Goal: Task Accomplishment & Management: Manage account settings

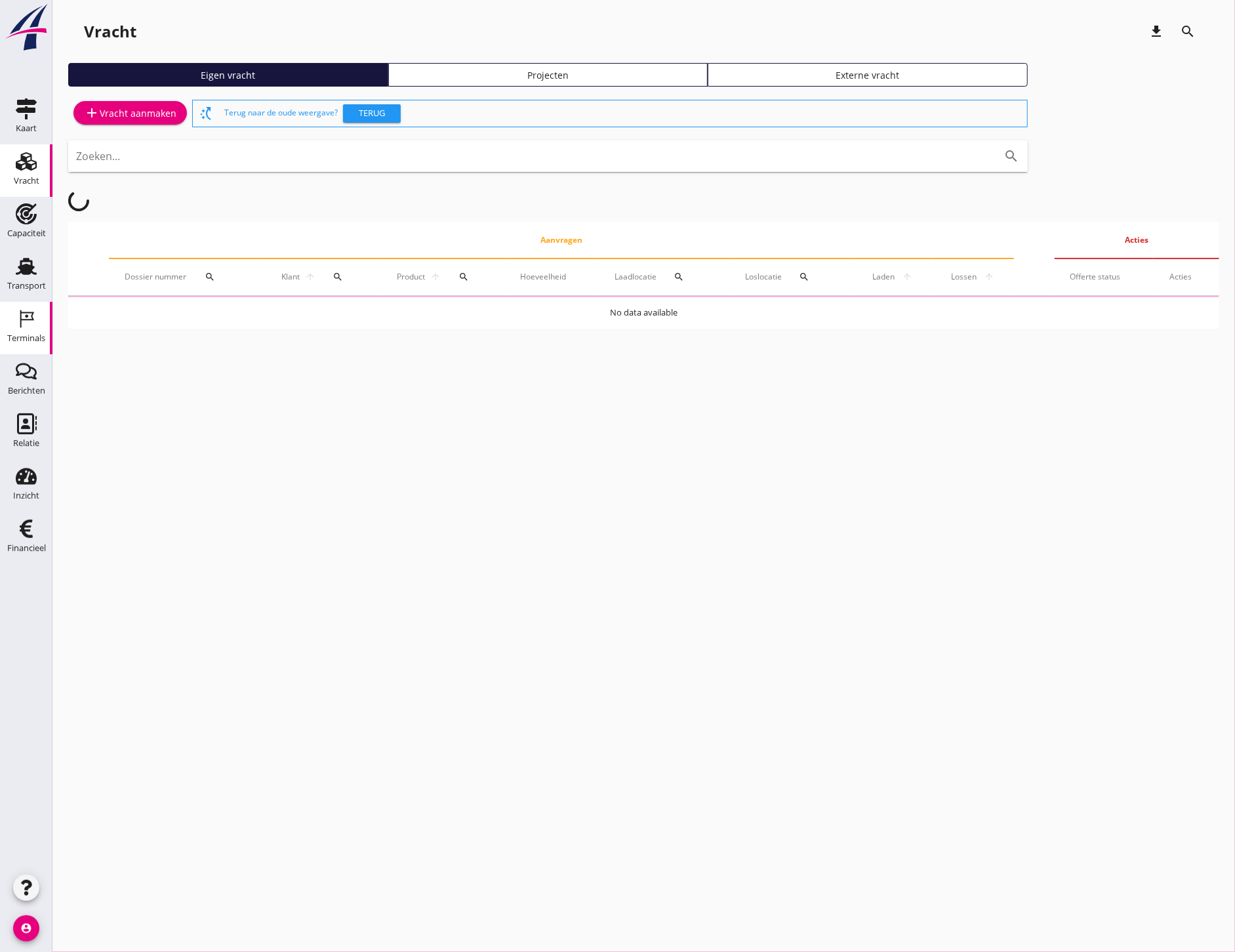
drag, startPoint x: 10, startPoint y: 315, endPoint x: 16, endPoint y: 311, distance: 7.2
click at [10, 315] on link "Terminals Terminals" at bounding box center [26, 328] width 52 height 52
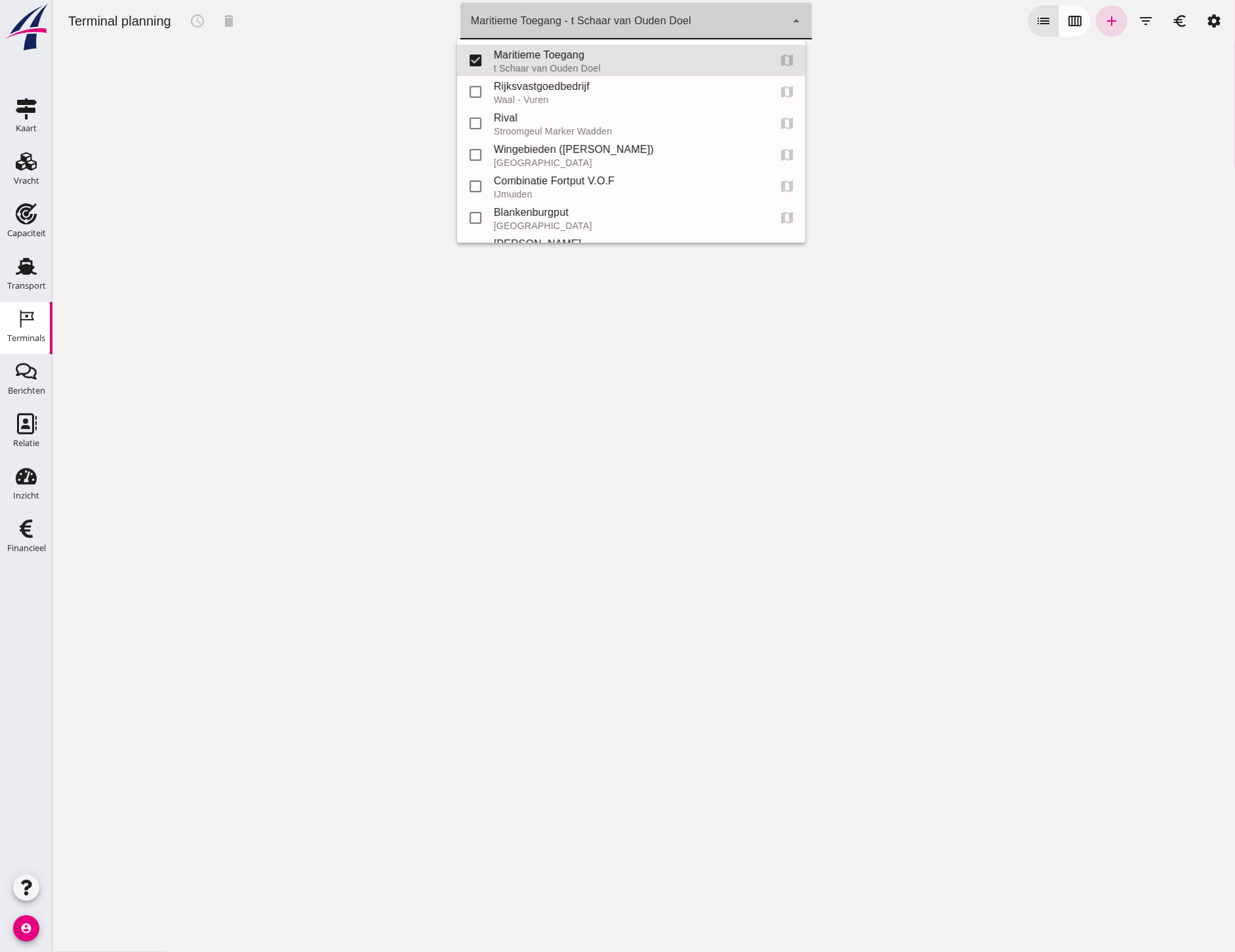
drag, startPoint x: 553, startPoint y: 8, endPoint x: 546, endPoint y: 19, distance: 13.0
click at [551, 8] on div "Maritieme Toegang - t Schaar van Ouden Doel 453b08e2-5afb-49e8-a076-b9bc6000f457" at bounding box center [622, 21] width 326 height 37
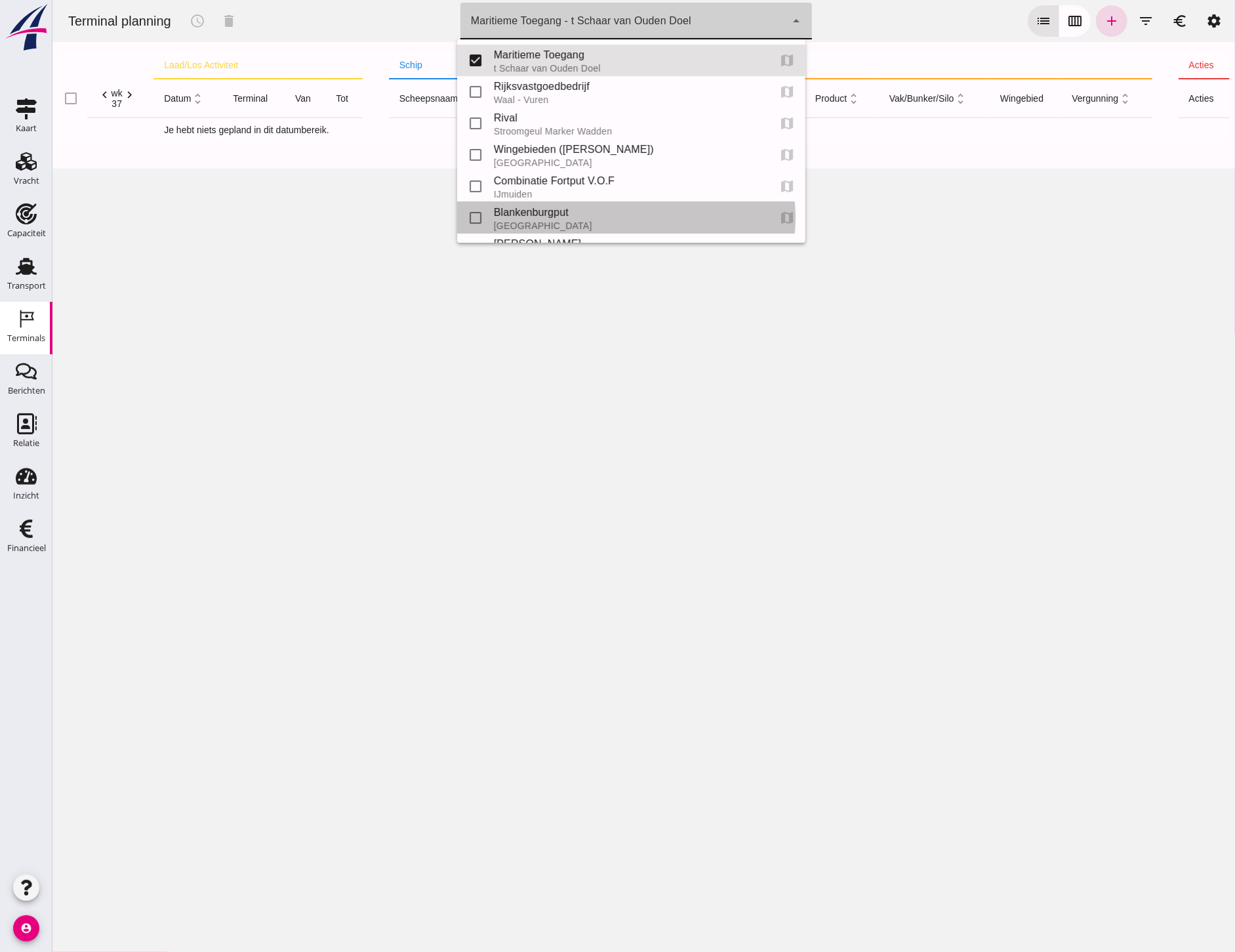
drag, startPoint x: 523, startPoint y: 221, endPoint x: 531, endPoint y: 220, distance: 8.1
click at [523, 220] on div "[GEOGRAPHIC_DATA]" at bounding box center [624, 225] width 264 height 11
type input "e6c78bfd-e3f1-4bb9-b01e-b37ce3668b52"
checkbox input "false"
checkbox input "true"
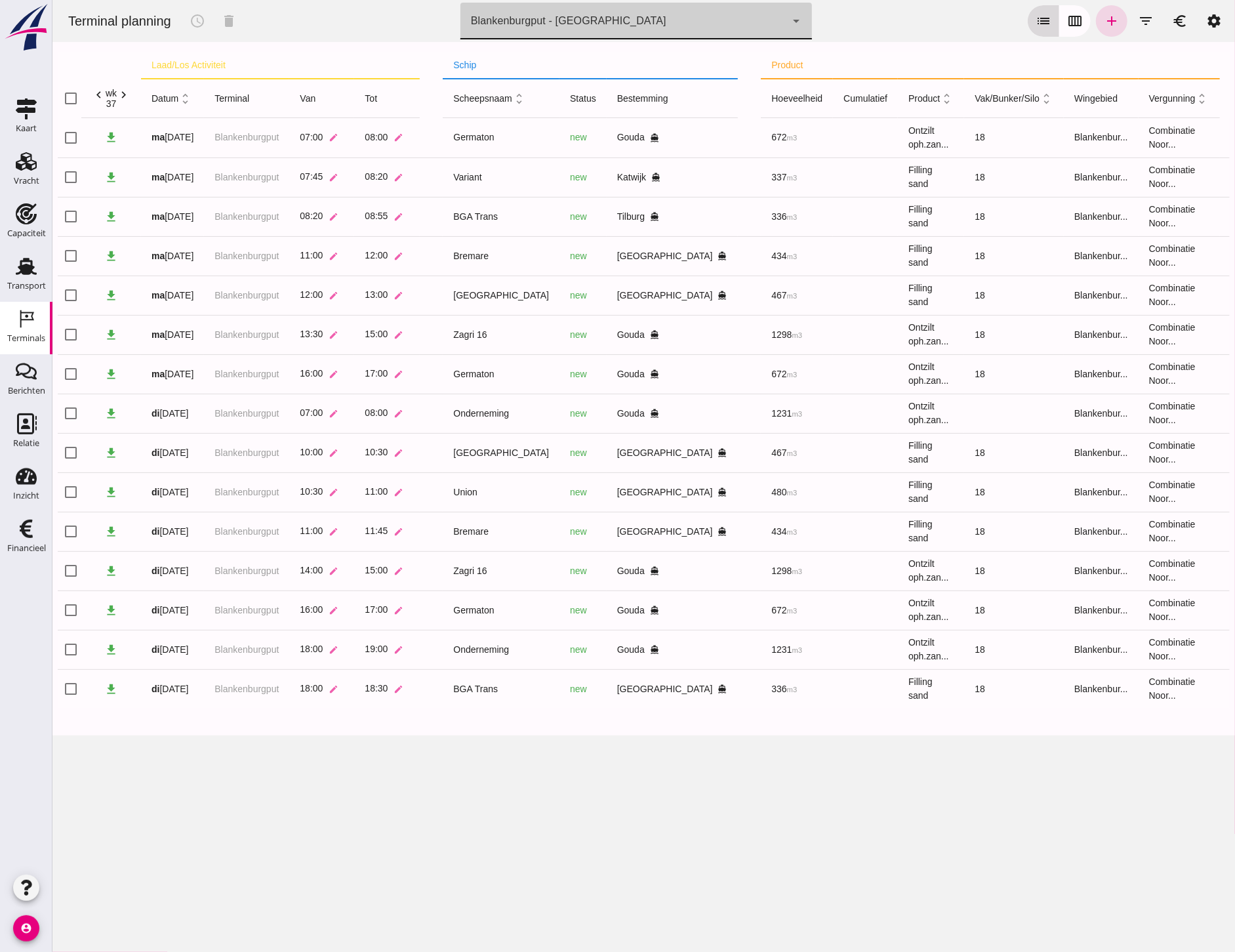
click at [1066, 19] on icon "calendar_view_week" at bounding box center [1074, 21] width 15 height 15
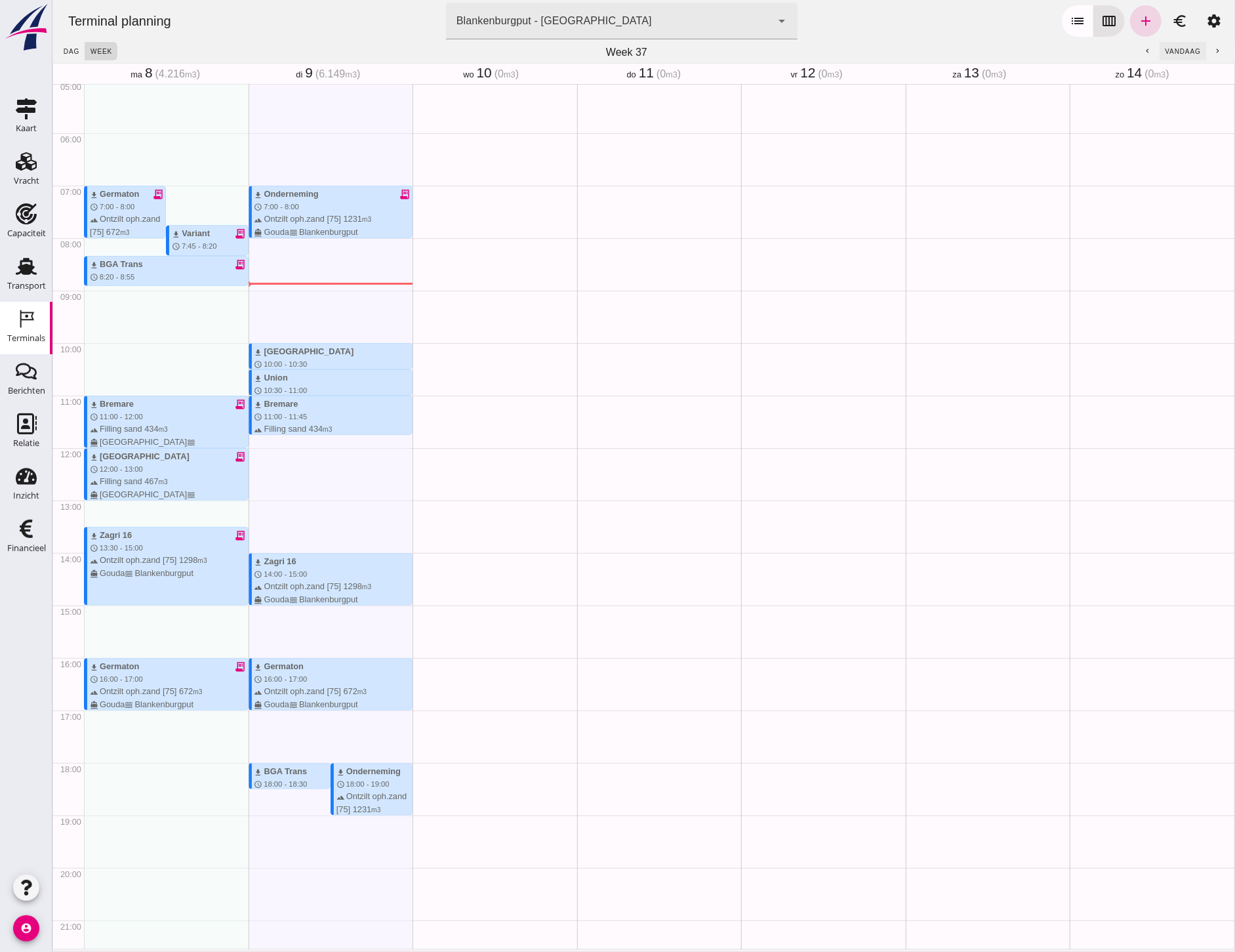
scroll to position [394, 0]
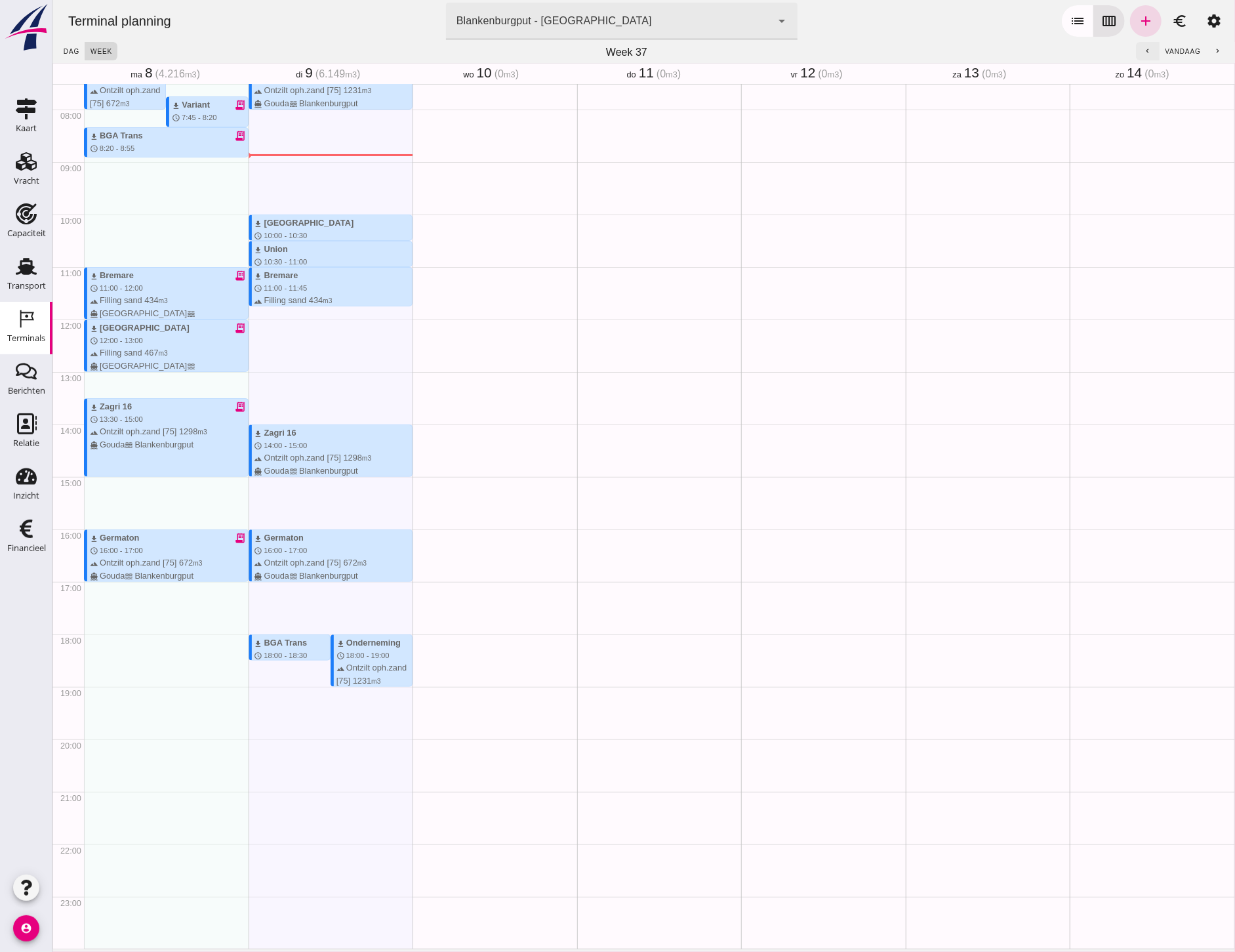
click at [1142, 47] on icon "chevron_left" at bounding box center [1146, 51] width 9 height 9
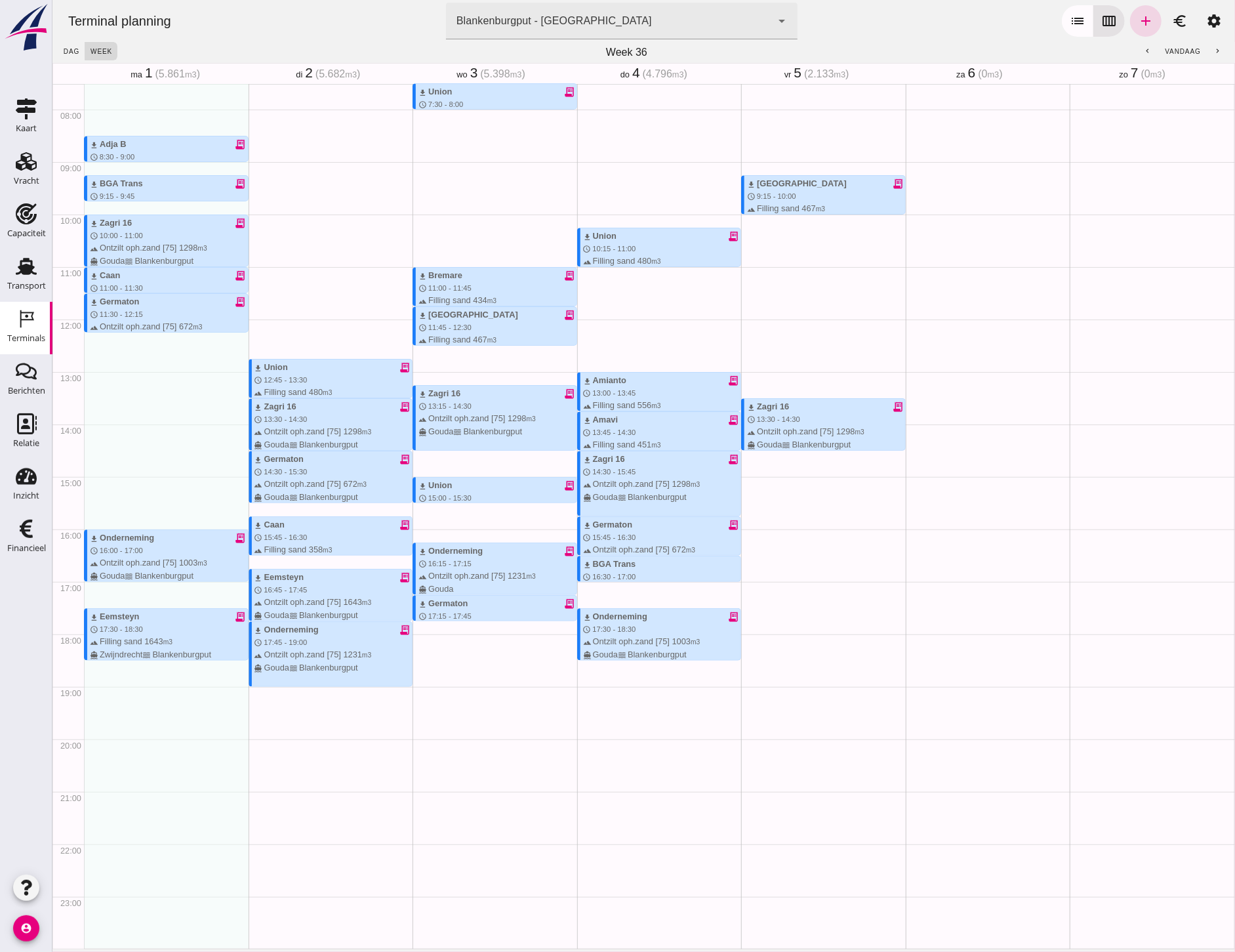
click at [630, 574] on div "download Union receipt_long schedule 10:15 - 11:00 terrain Filling sand 480 m3 …" at bounding box center [658, 319] width 164 height 1258
click at [626, 562] on div at bounding box center [660, 563] width 160 height 9
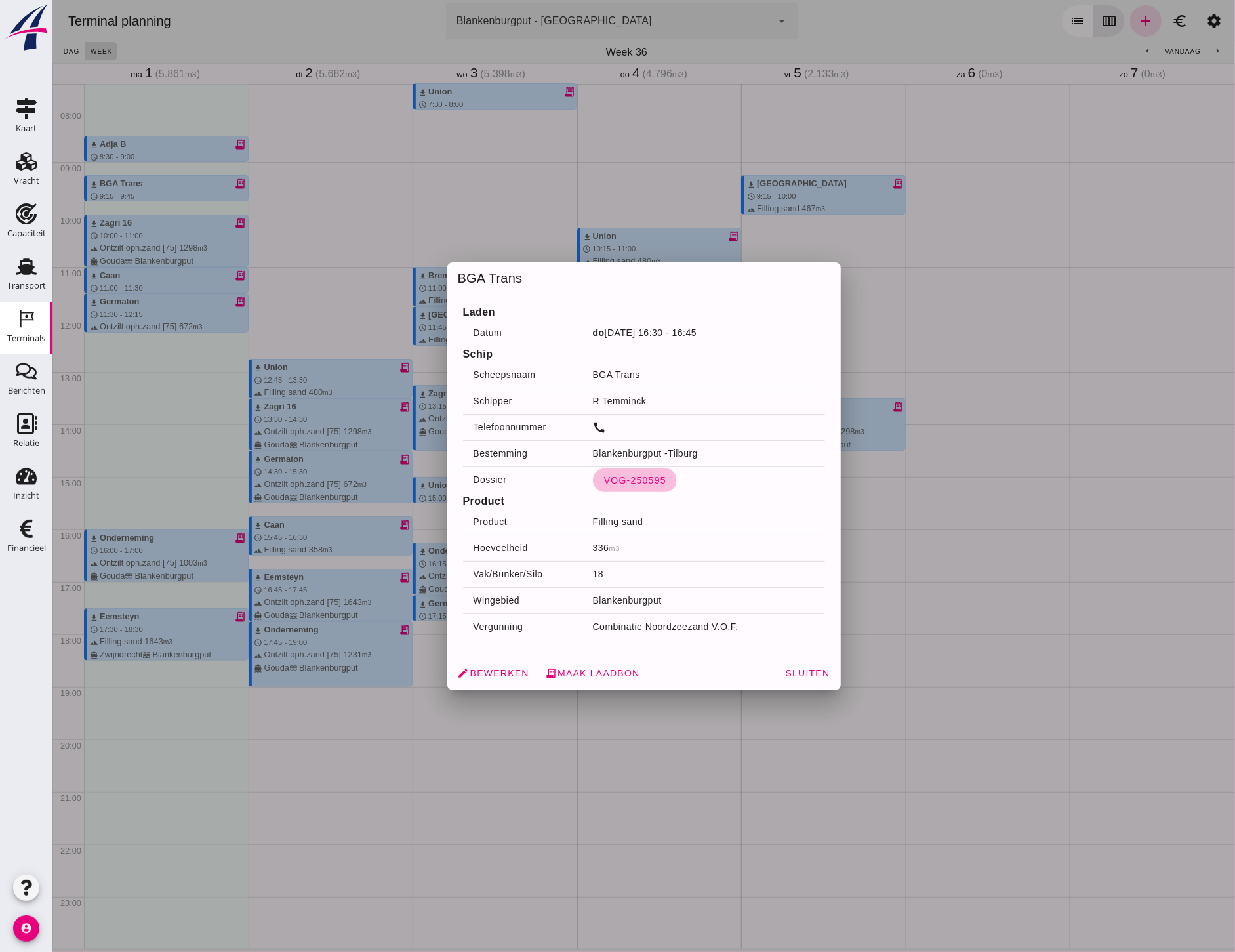
click at [624, 479] on span "VOG-250595" at bounding box center [634, 479] width 63 height 11
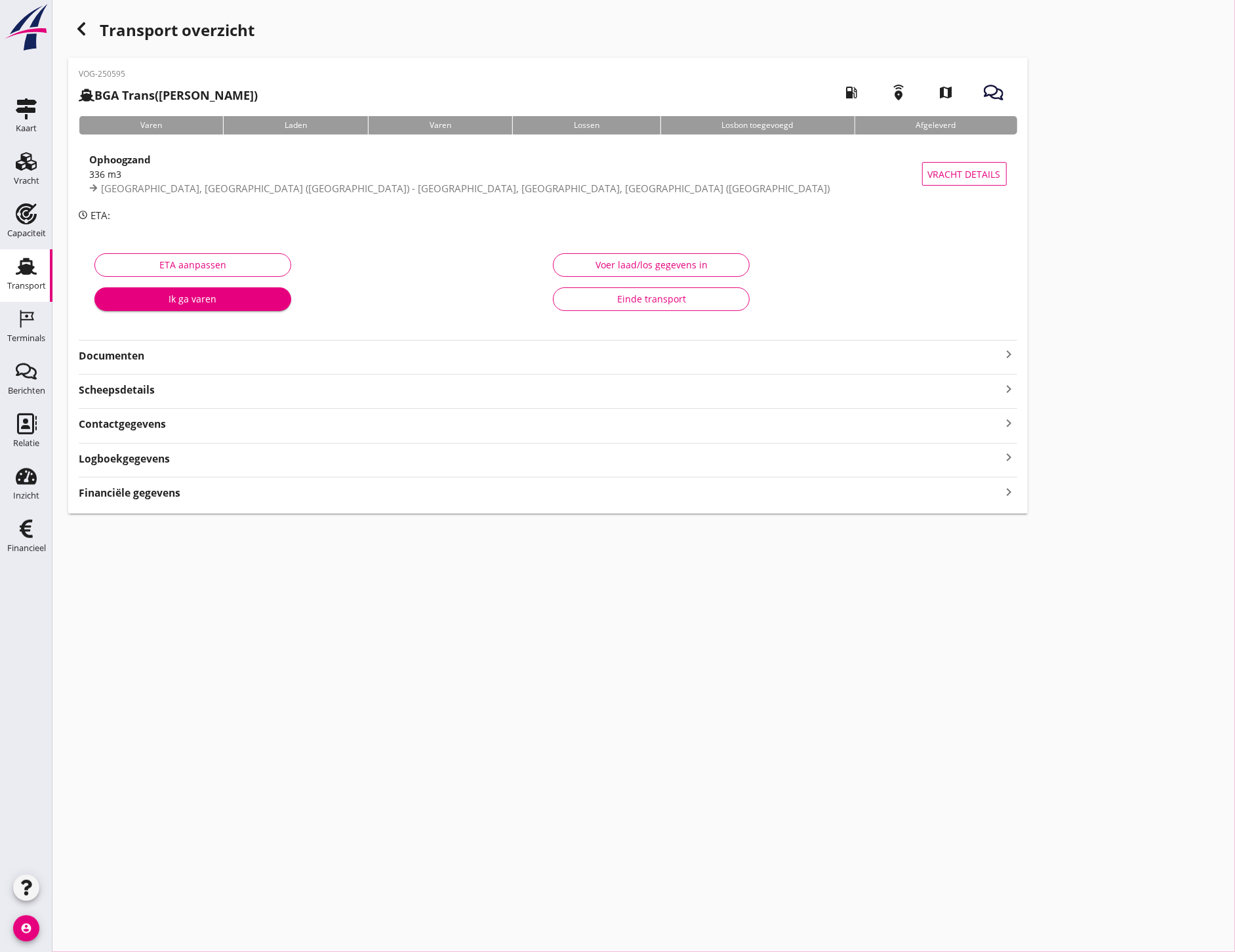
drag, startPoint x: 128, startPoint y: 72, endPoint x: 76, endPoint y: 71, distance: 52.0
click at [76, 71] on div "VOG-250595 BGA Trans ([PERSON_NAME]) local_gas_station emergency_share map Vare…" at bounding box center [548, 286] width 960 height 456
copy p "VOG-250595"
click at [34, 260] on icon "Transport" at bounding box center [26, 267] width 21 height 21
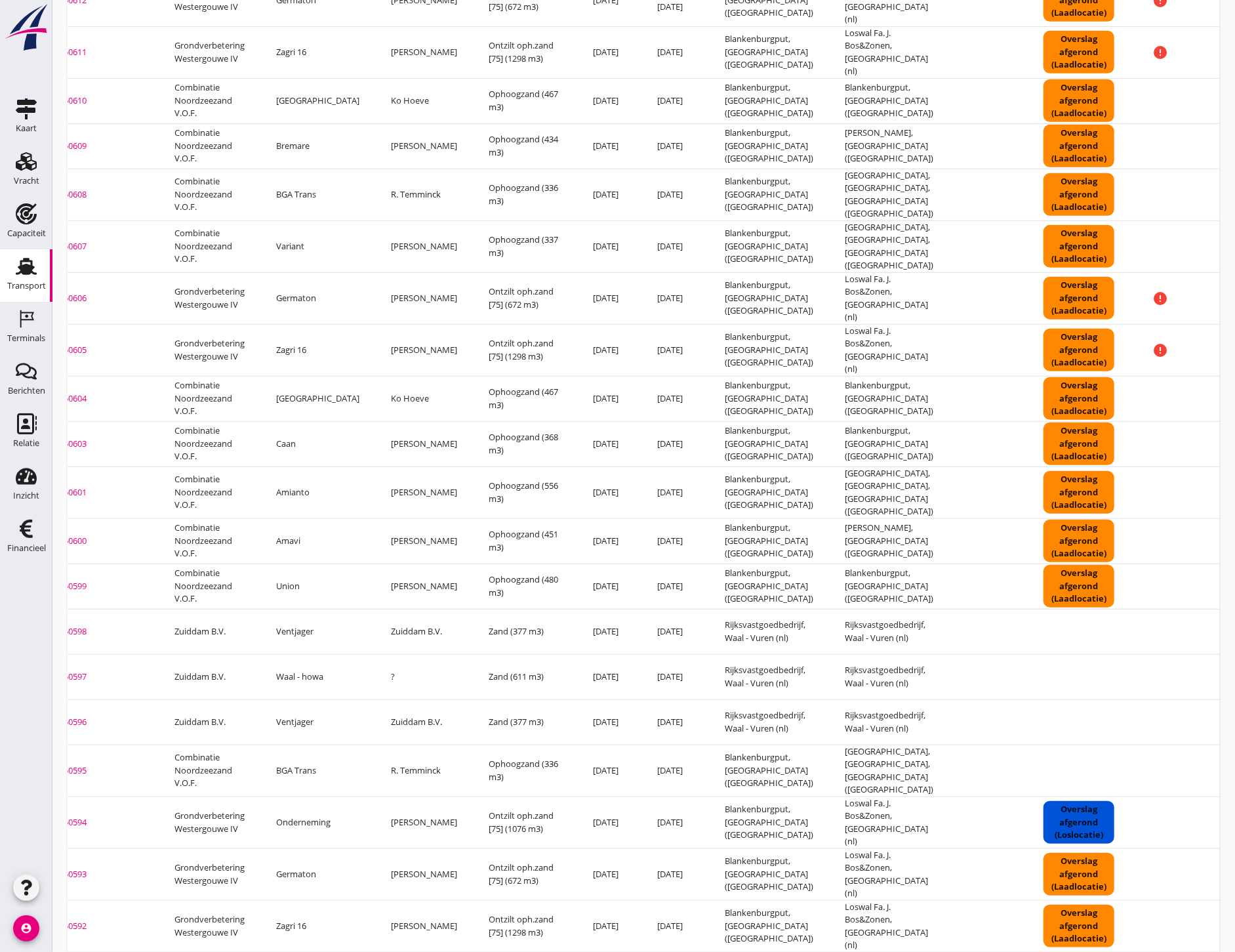
scroll to position [0, 124]
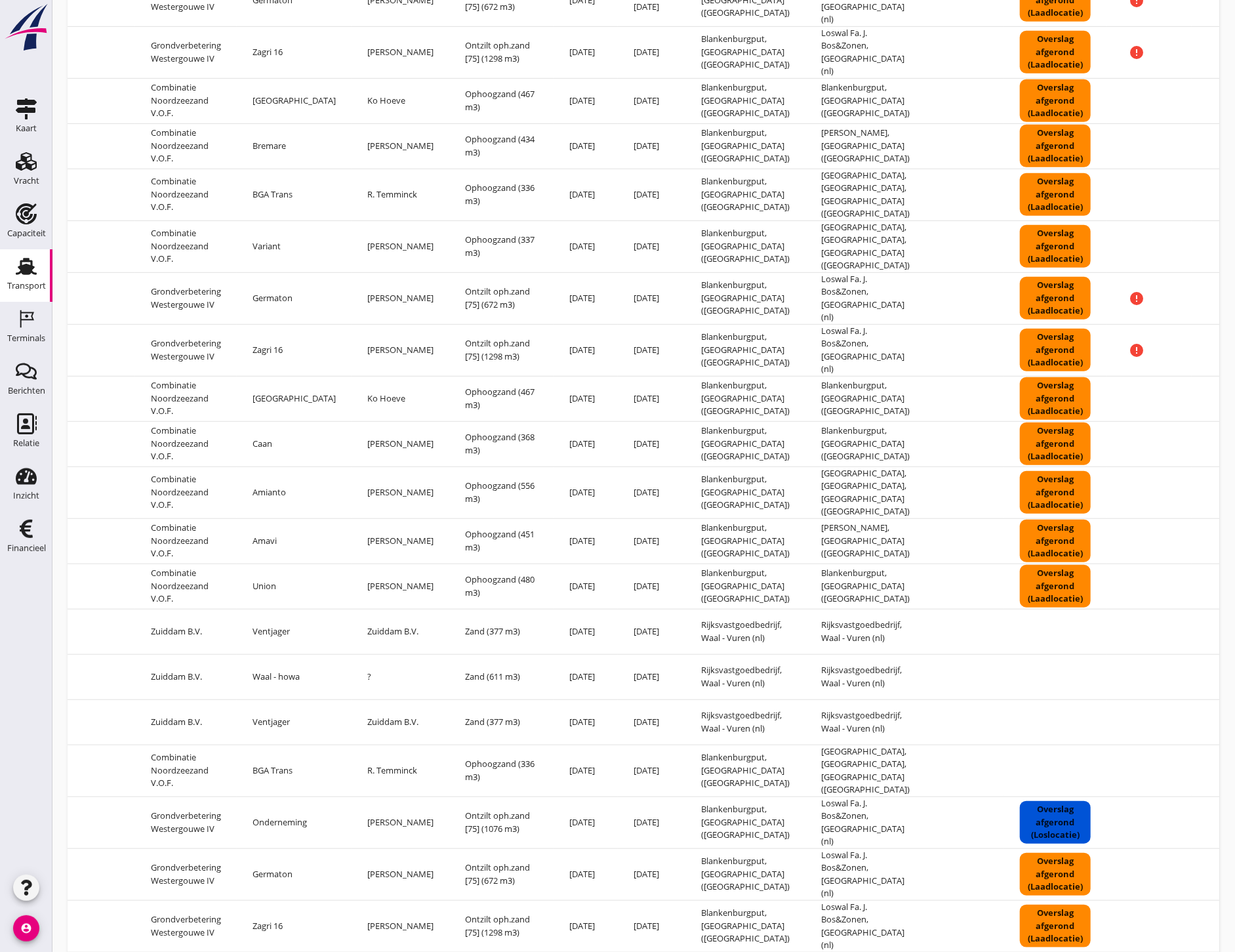
click at [1213, 752] on icon "more_horiz" at bounding box center [1231, 770] width 37 height 37
click at [1170, 875] on div "Vracht verwijderen" at bounding box center [1171, 873] width 94 height 15
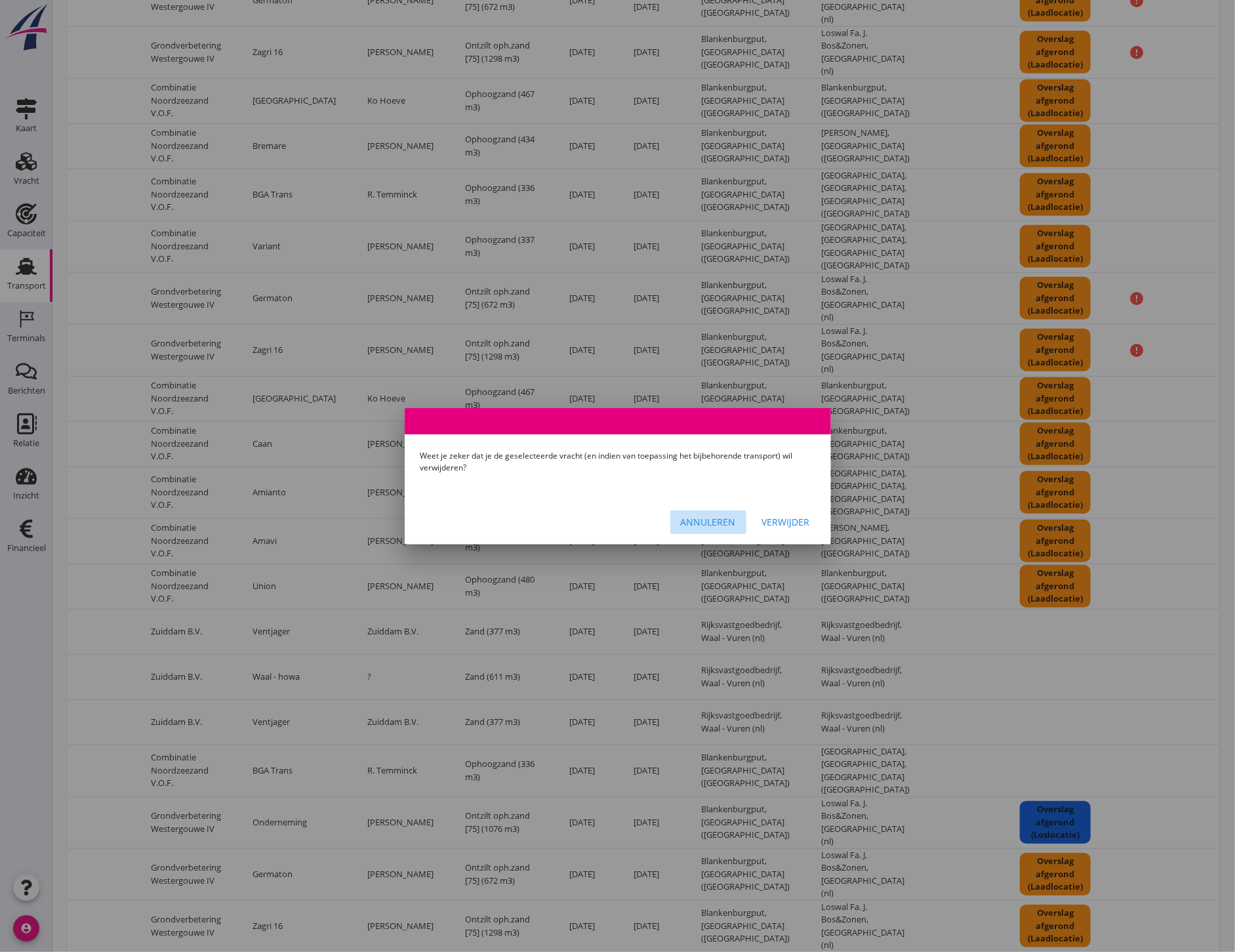
click at [704, 521] on div "Annuleren" at bounding box center [707, 522] width 55 height 14
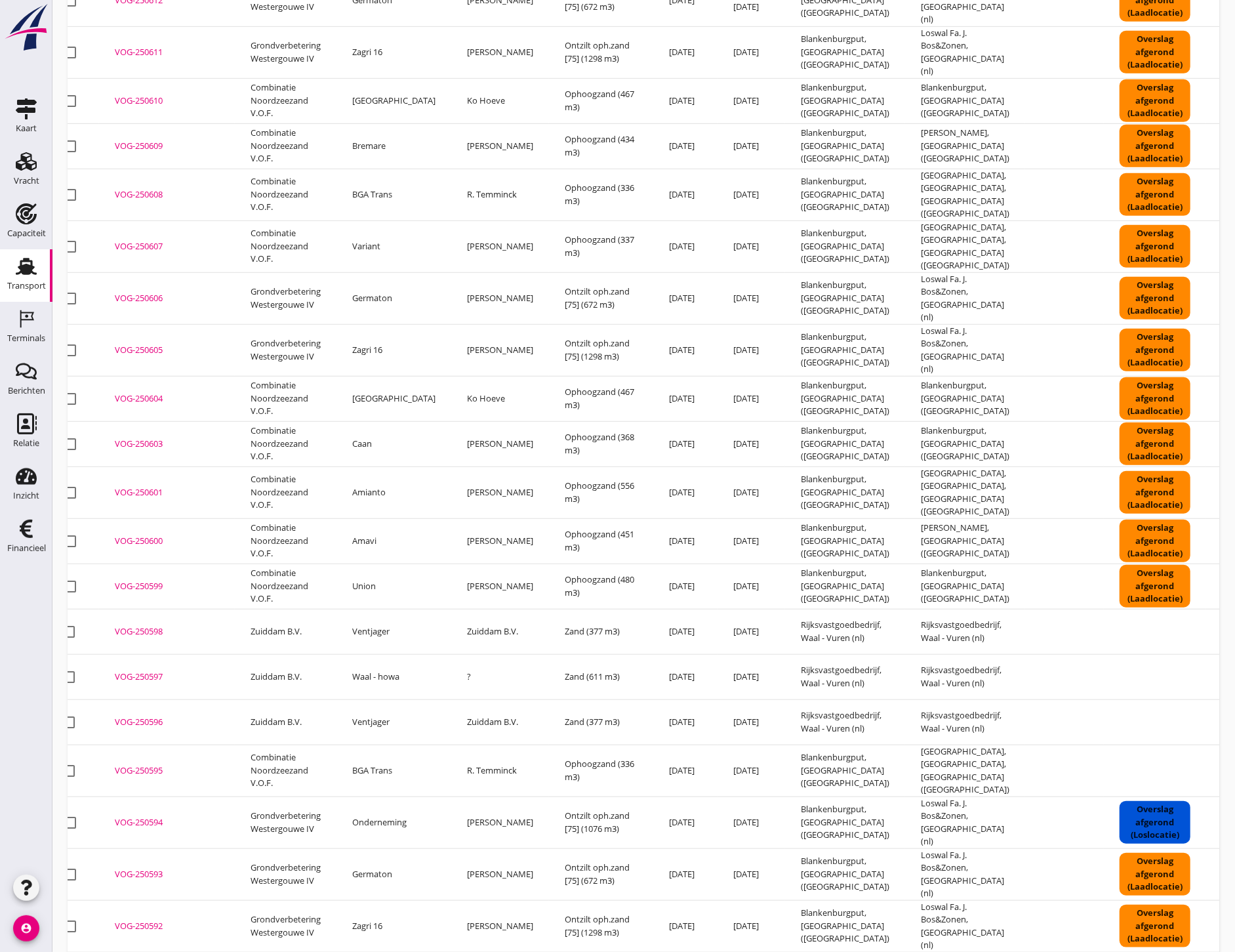
scroll to position [0, 0]
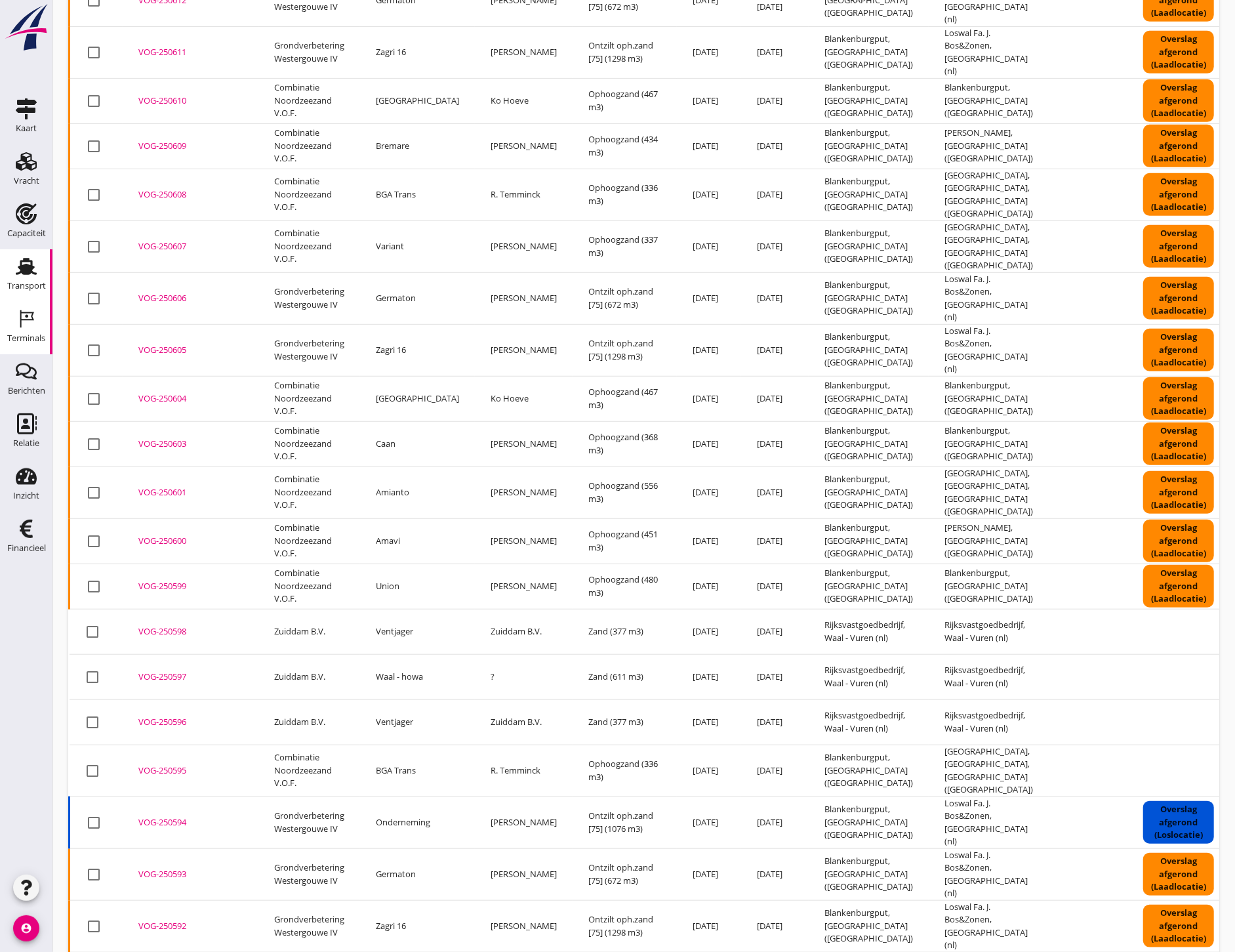
click at [32, 315] on use at bounding box center [27, 319] width 14 height 17
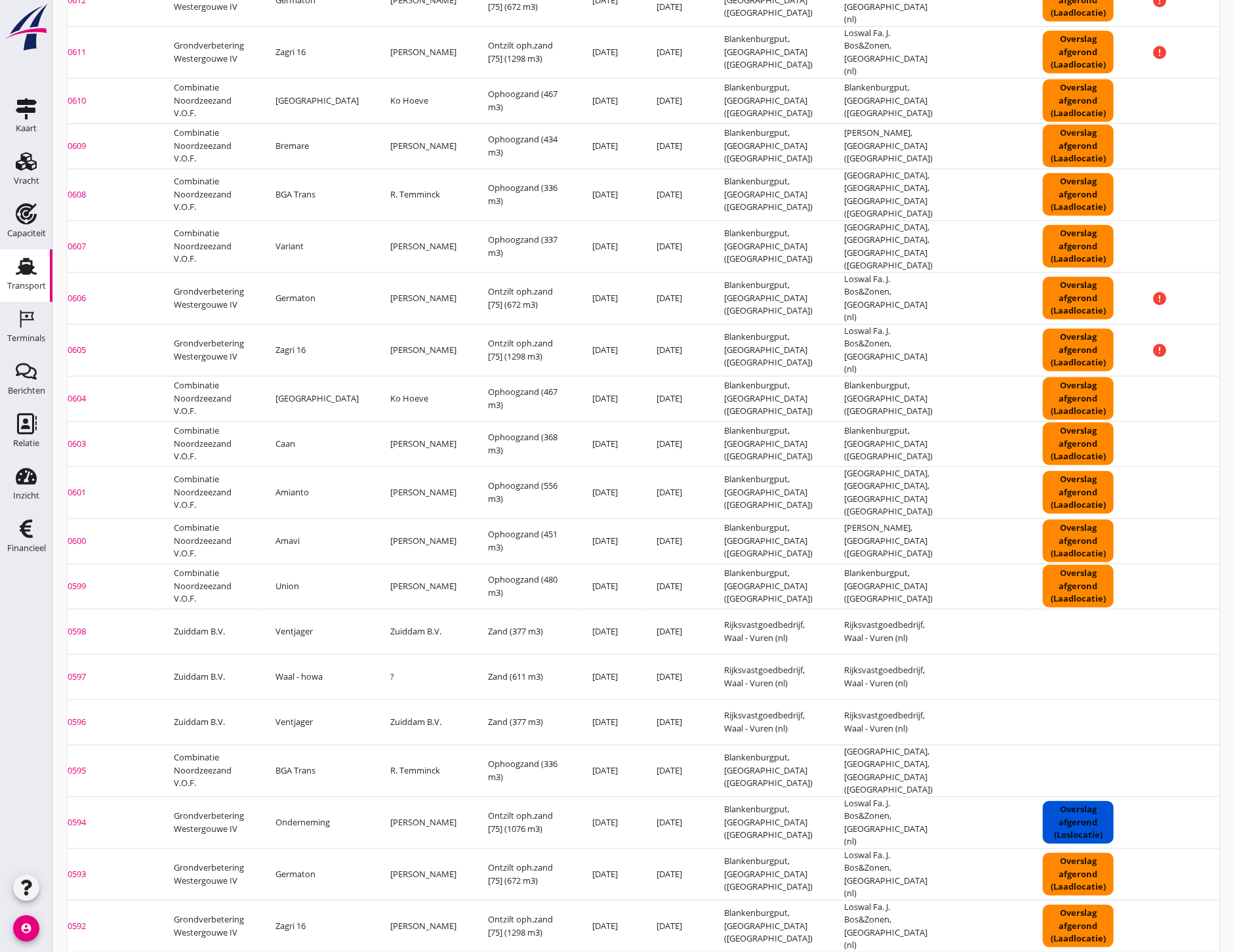
scroll to position [0, 124]
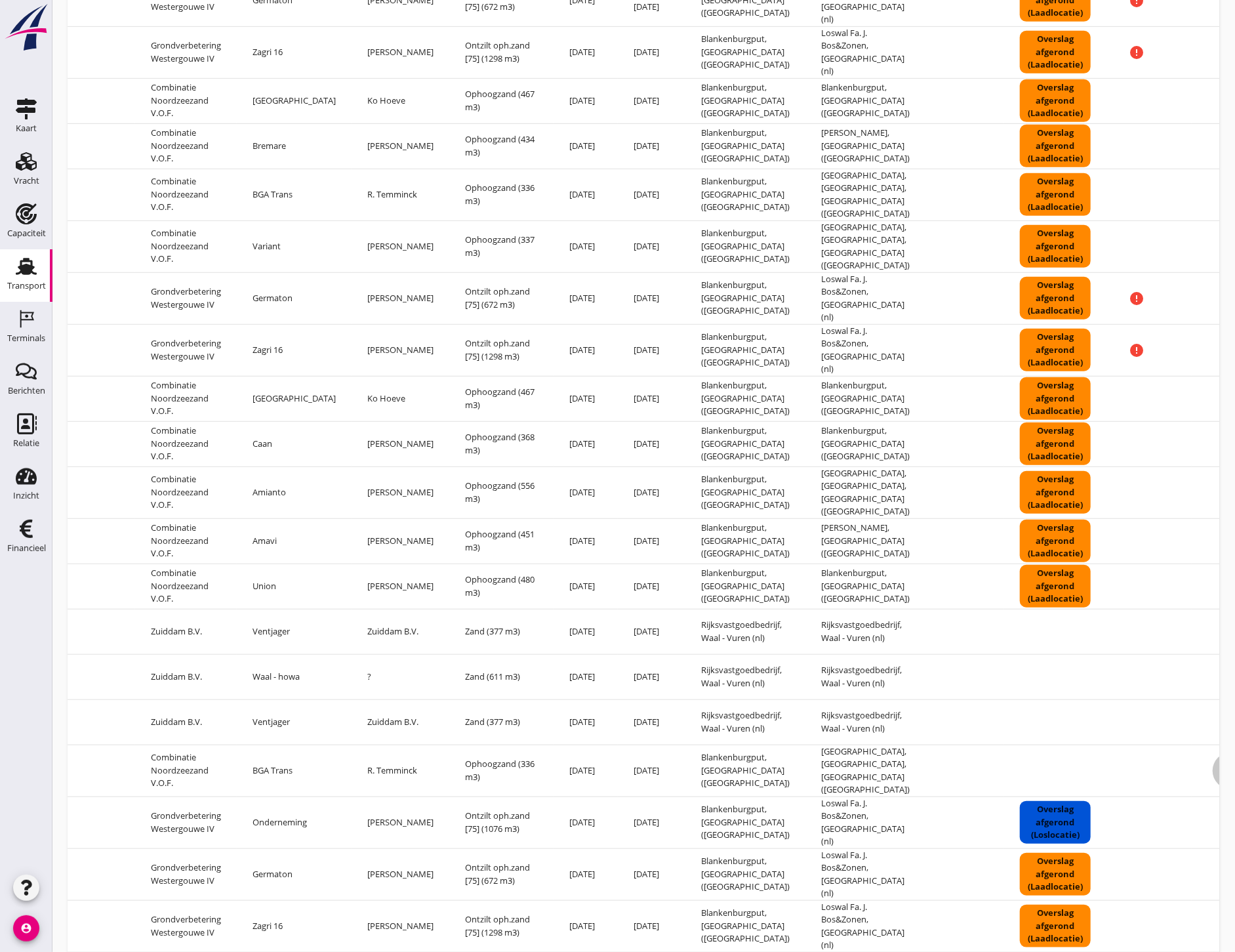
click at [1213, 752] on icon "more_horiz" at bounding box center [1231, 770] width 37 height 37
click at [1172, 871] on div "Vracht verwijderen" at bounding box center [1171, 873] width 94 height 15
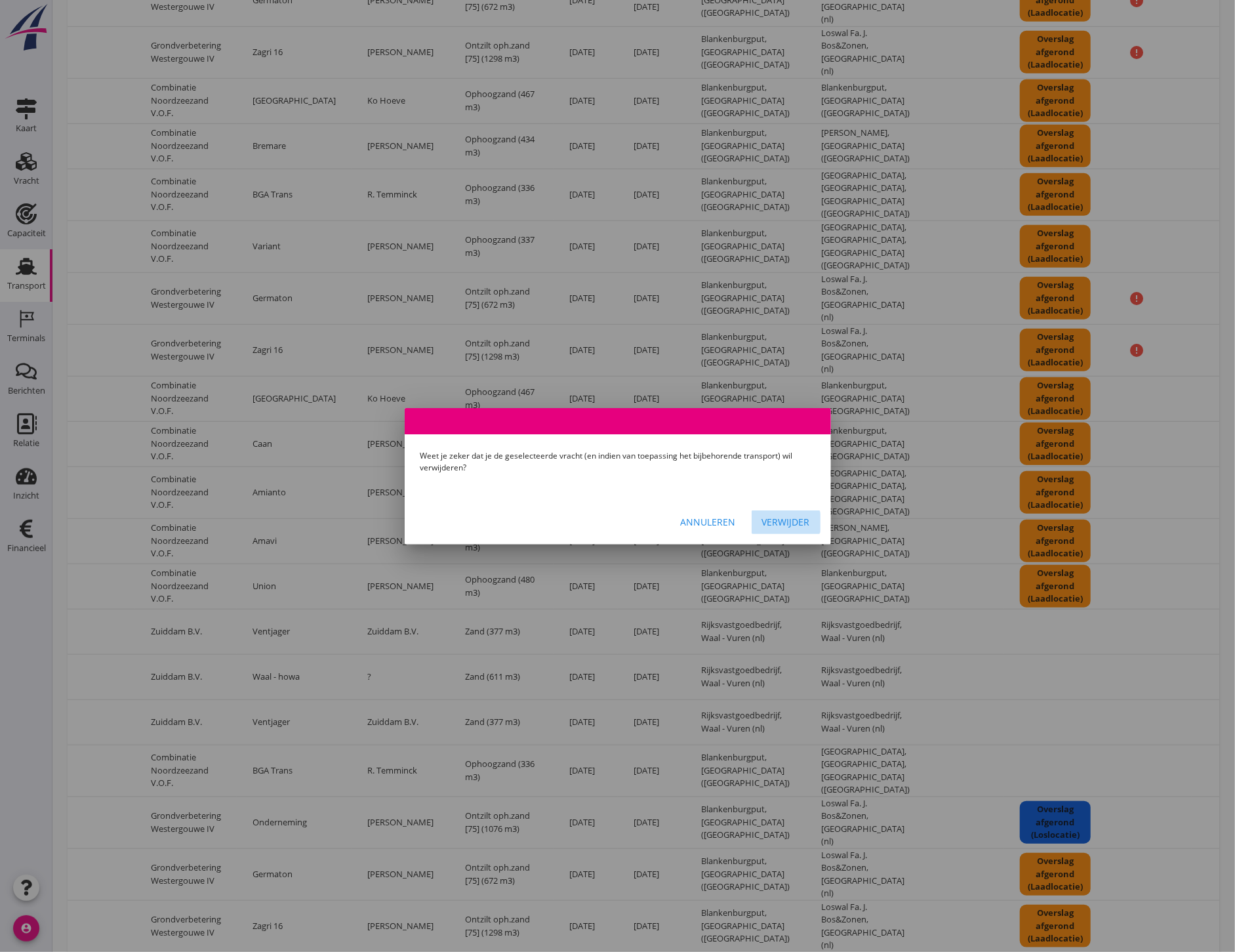
click at [798, 519] on div "Verwijder" at bounding box center [787, 522] width 48 height 14
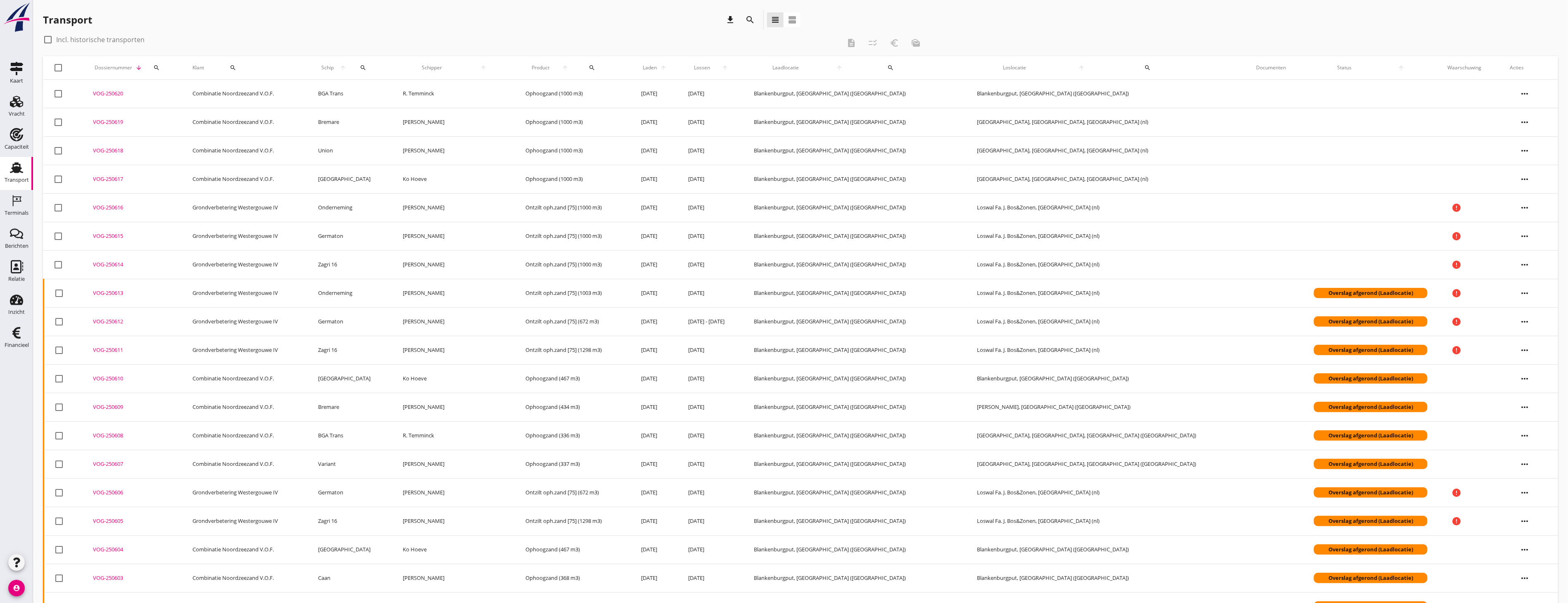
scroll to position [0, 0]
